Goal: Navigation & Orientation: Find specific page/section

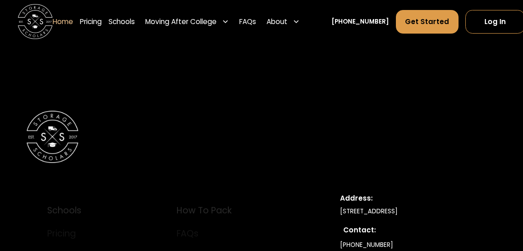
scroll to position [2962, 0]
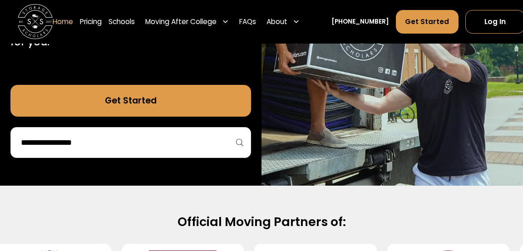
scroll to position [208, 0]
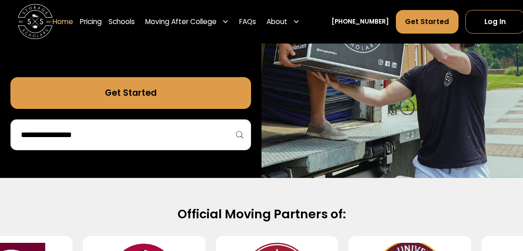
click at [34, 142] on input "search" at bounding box center [130, 134] width 221 height 15
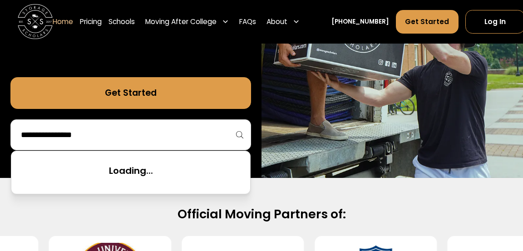
click at [47, 108] on link "Get Started" at bounding box center [130, 92] width 240 height 31
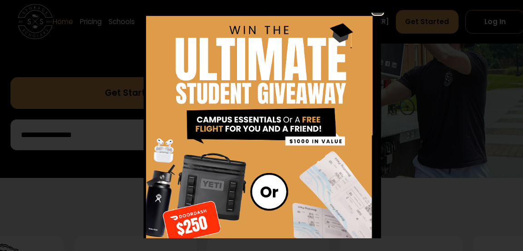
scroll to position [0, 0]
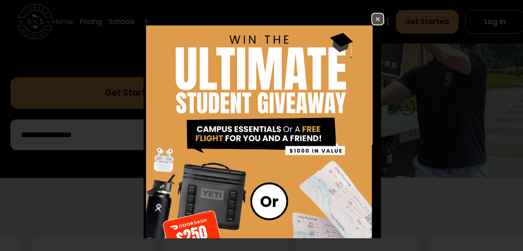
click at [369, 22] on img at bounding box center [261, 170] width 244 height 314
